Goal: Find specific page/section: Find specific page/section

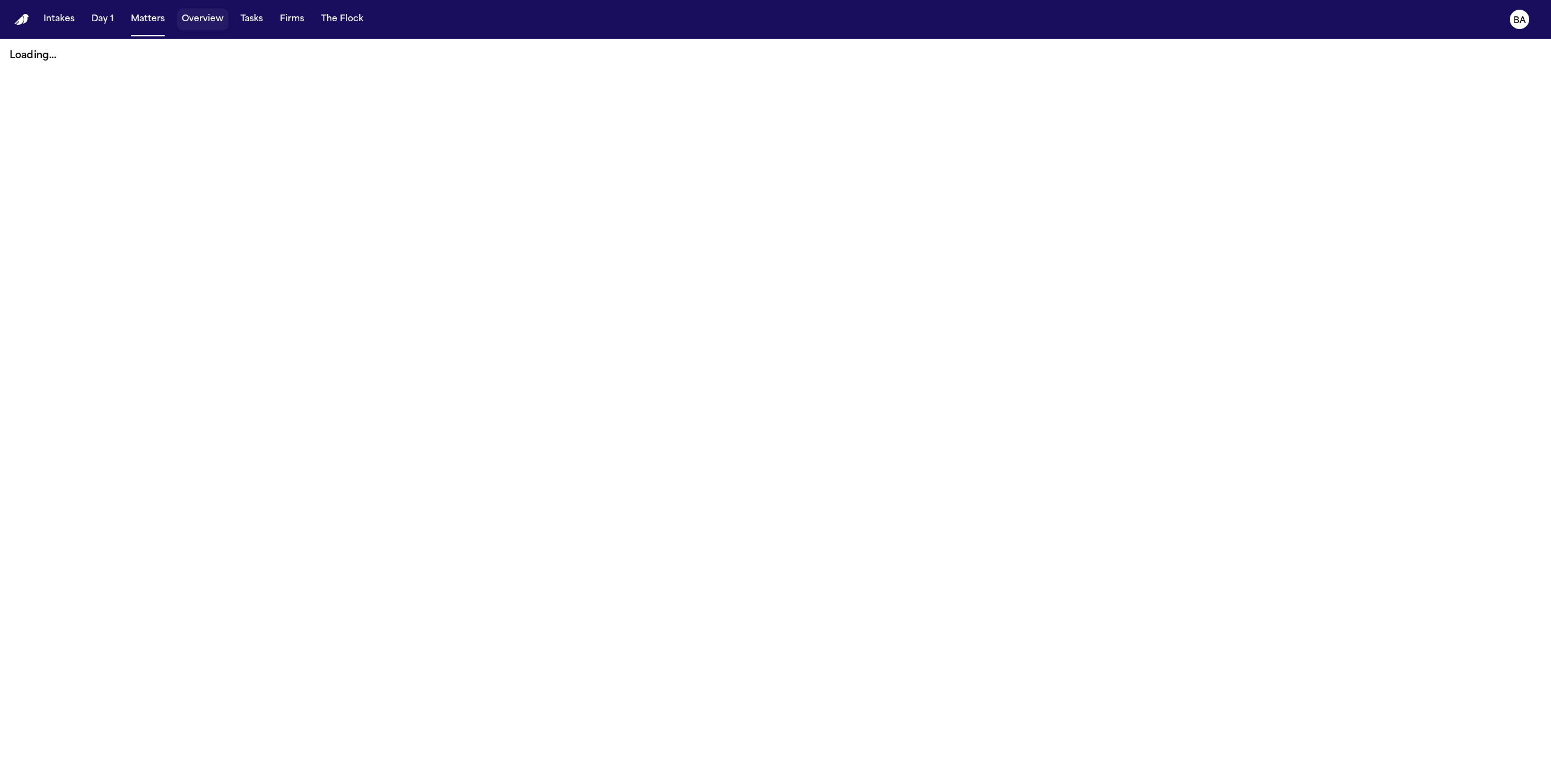
click at [223, 24] on button "Overview" at bounding box center [202, 19] width 51 height 22
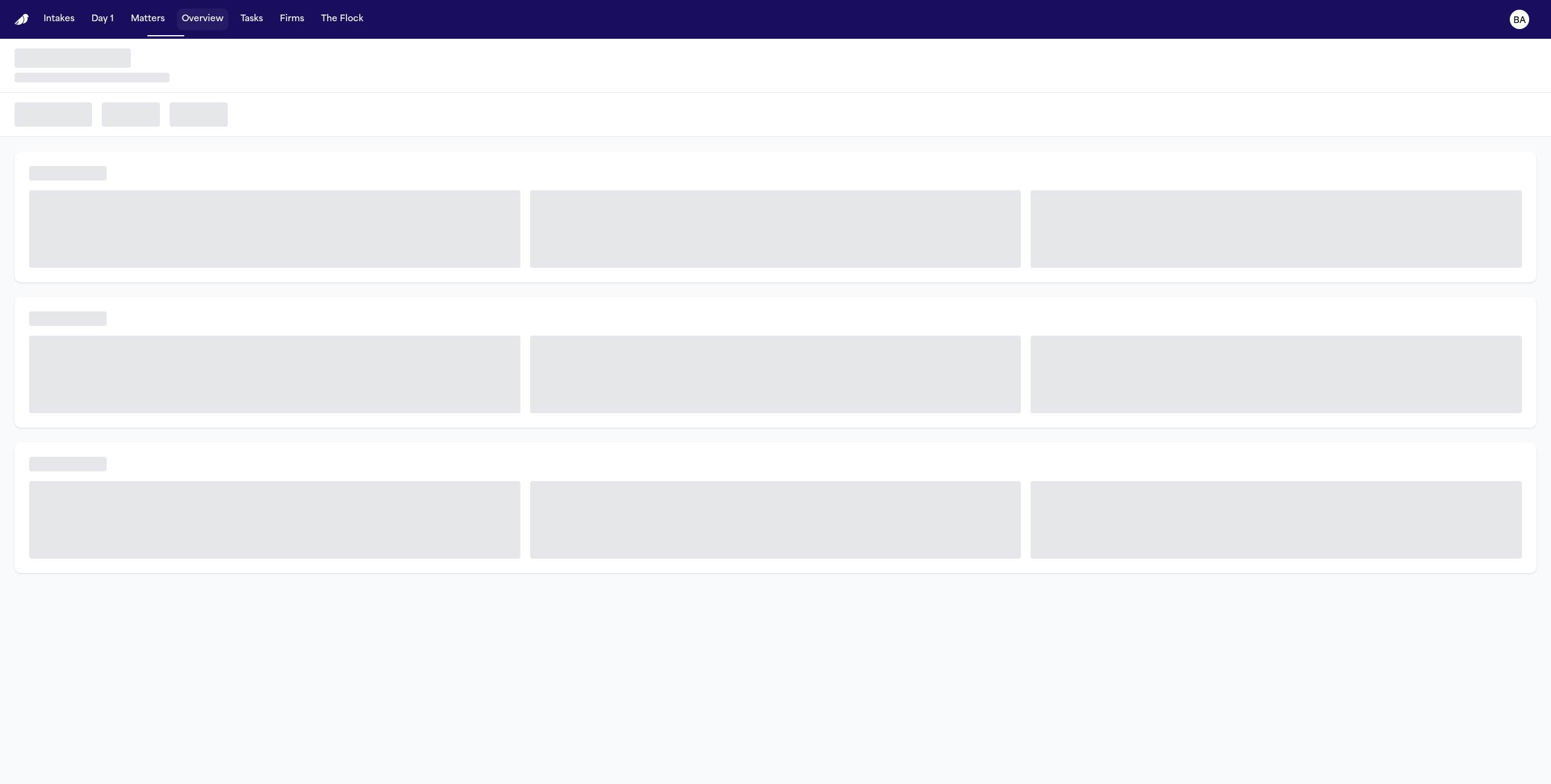
click at [208, 21] on button "Overview" at bounding box center [202, 19] width 51 height 22
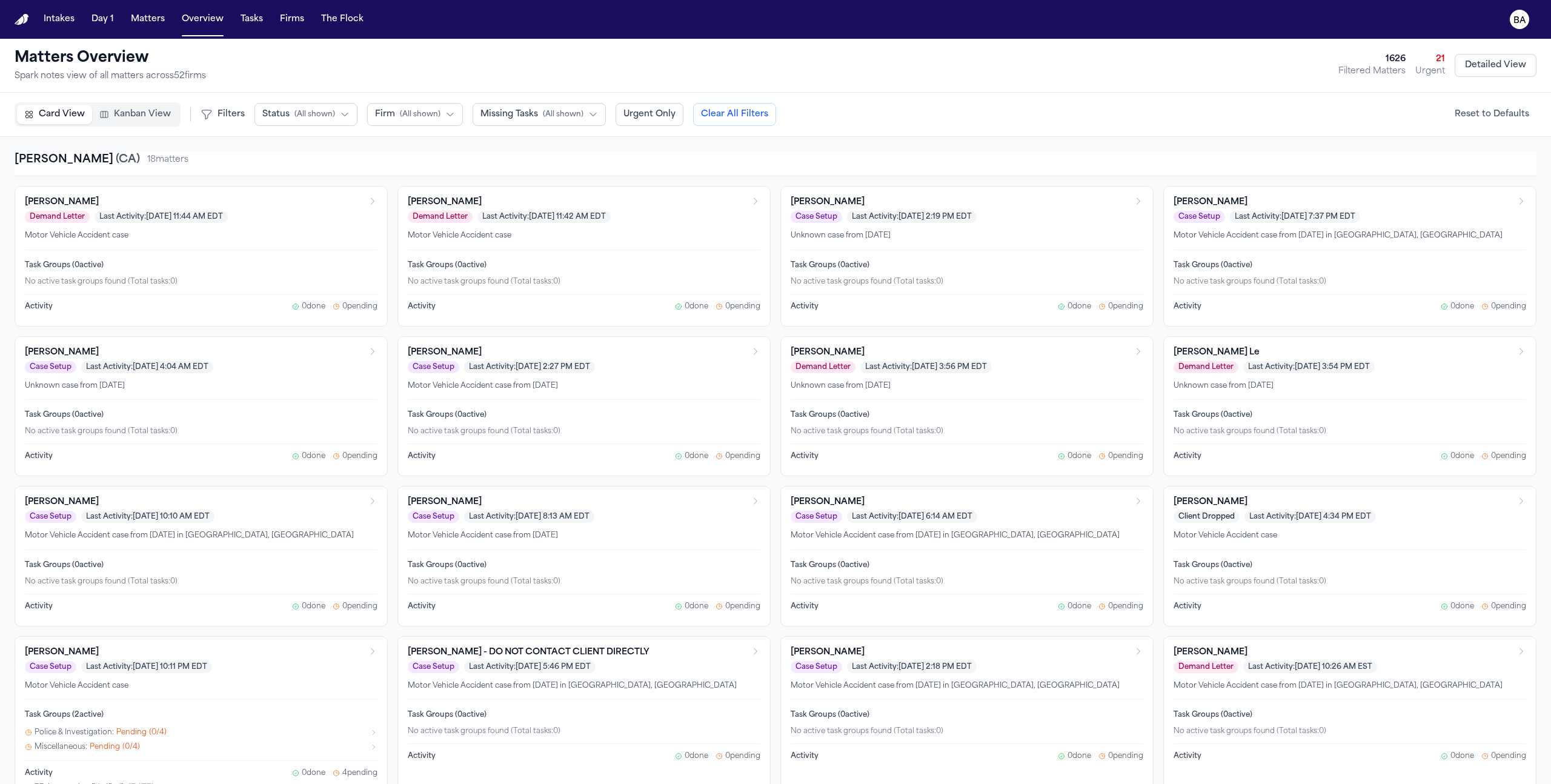
click at [114, 118] on span "Kanban View" at bounding box center [142, 114] width 57 height 12
